Goal: Transaction & Acquisition: Purchase product/service

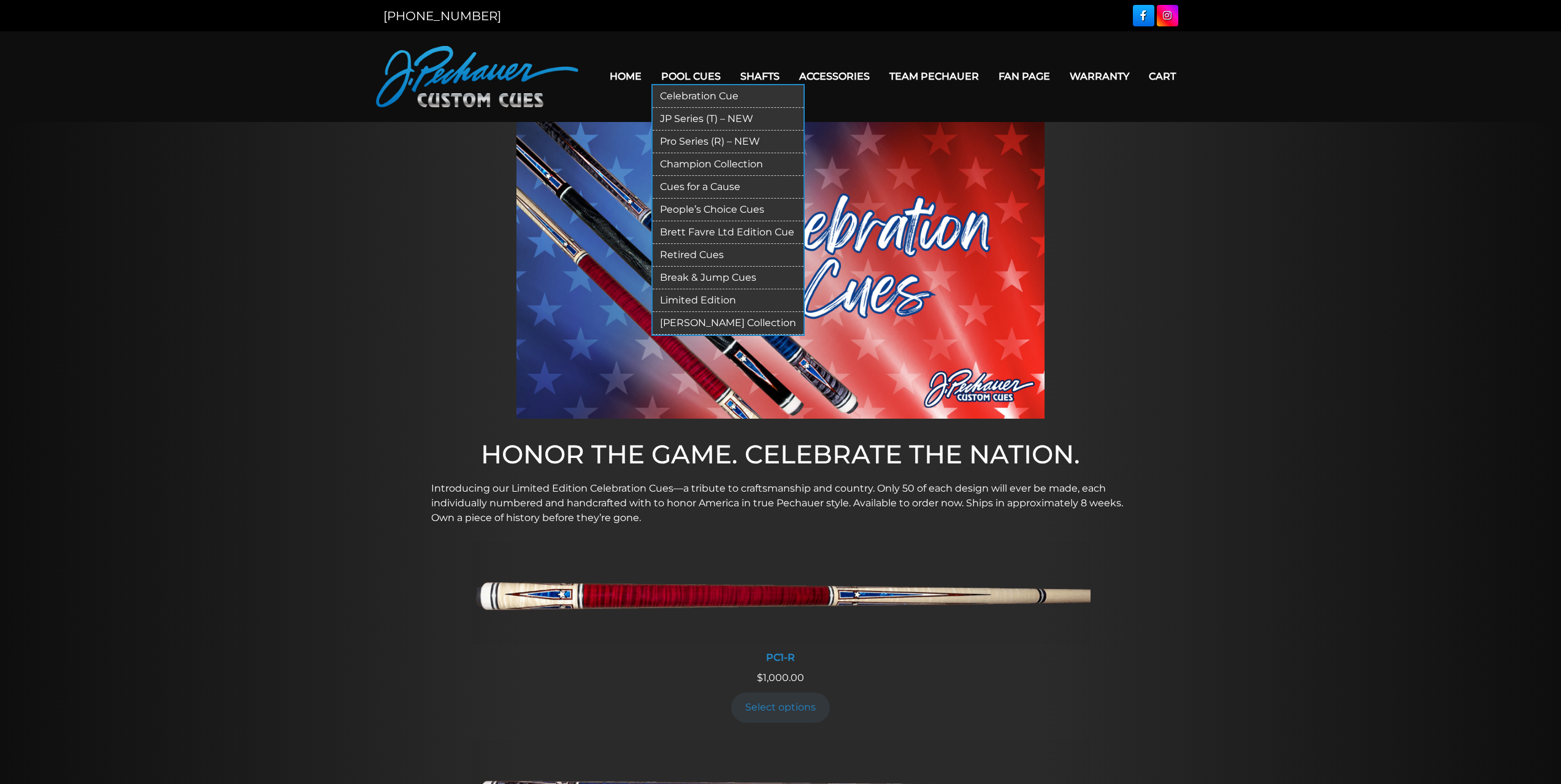
click at [696, 110] on link "JP Series (T) – NEW" at bounding box center [727, 119] width 151 height 23
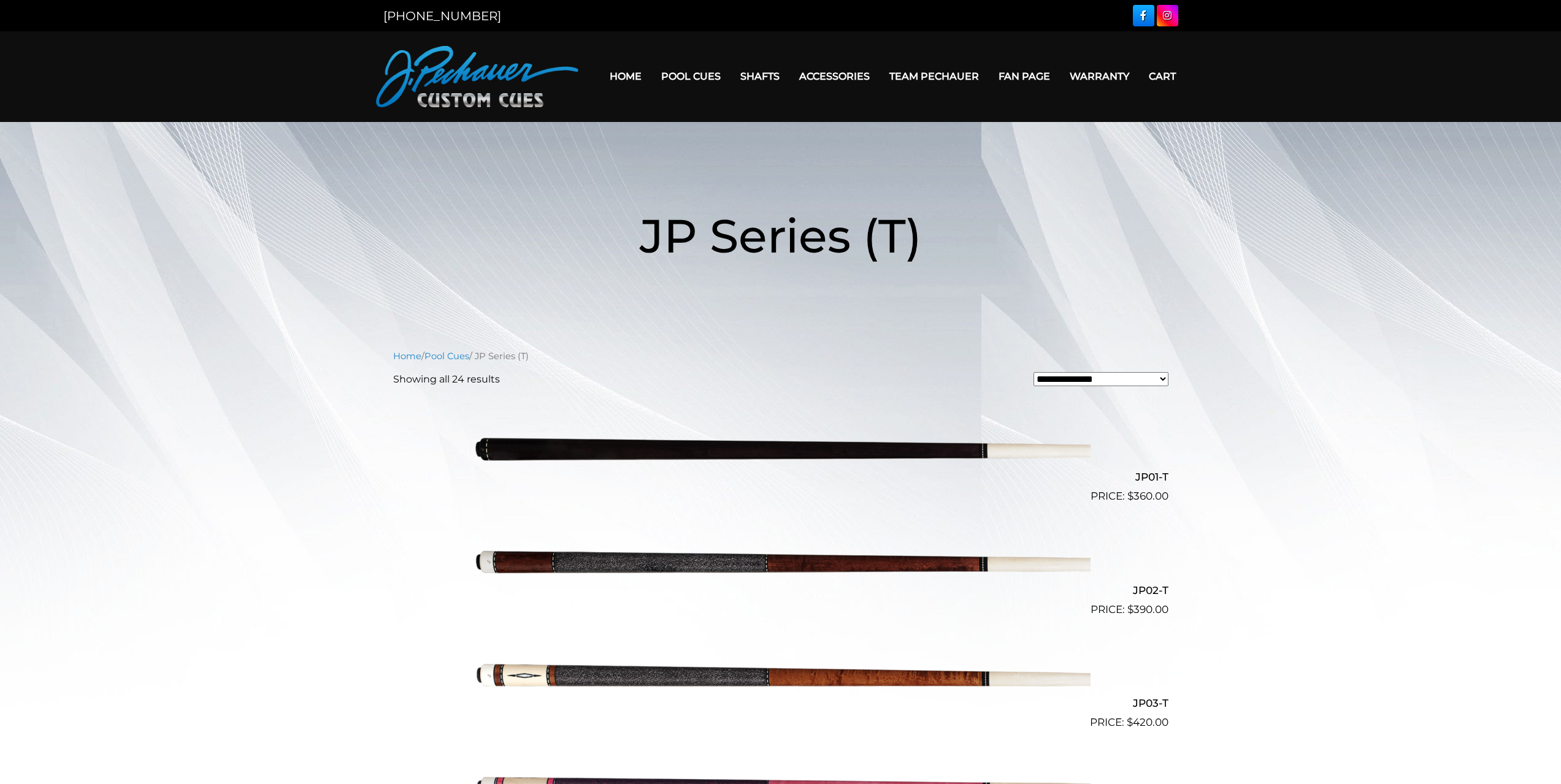
click at [656, 452] on img at bounding box center [780, 448] width 619 height 103
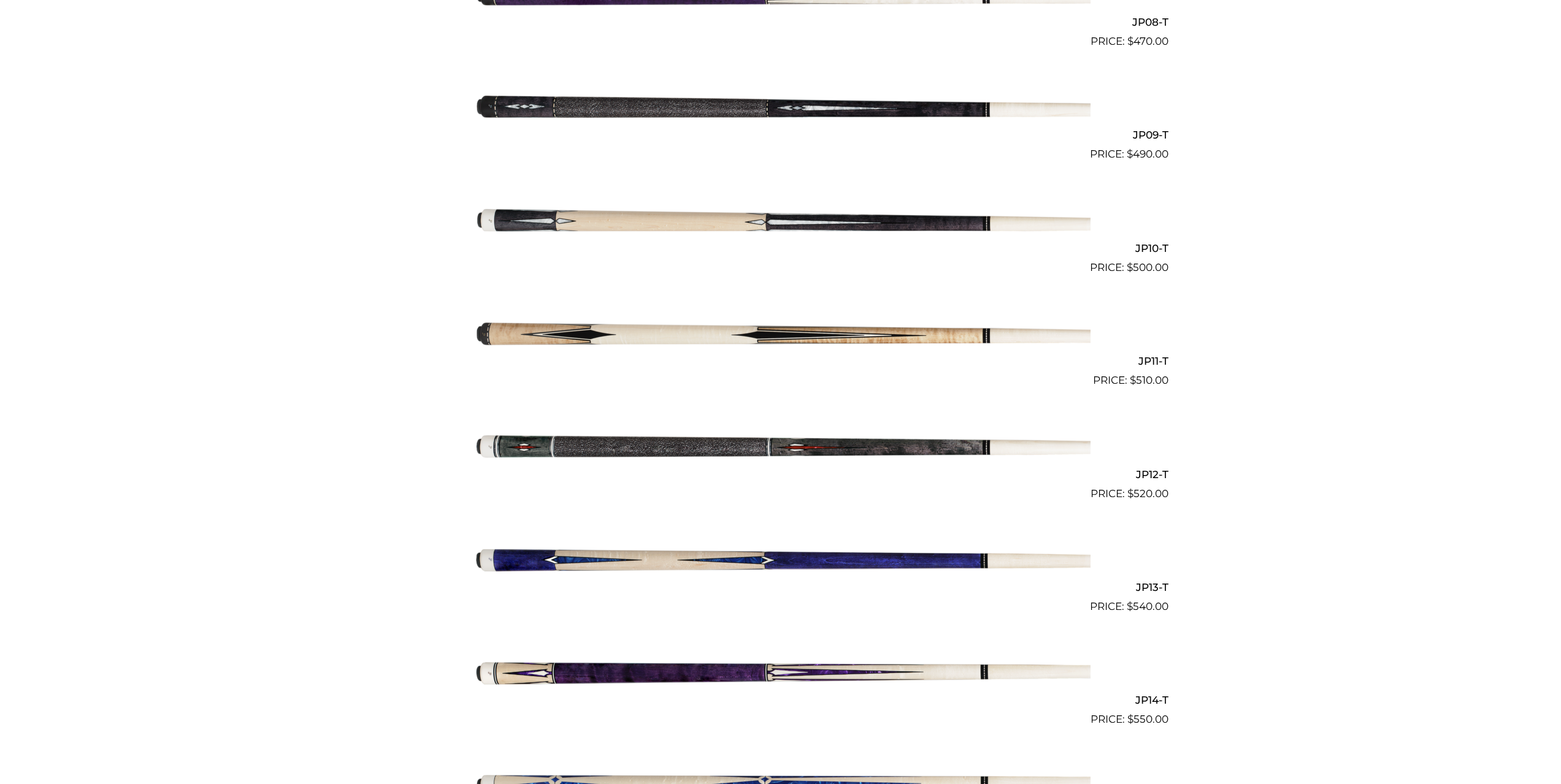
scroll to position [1239, 0]
